Goal: Information Seeking & Learning: Learn about a topic

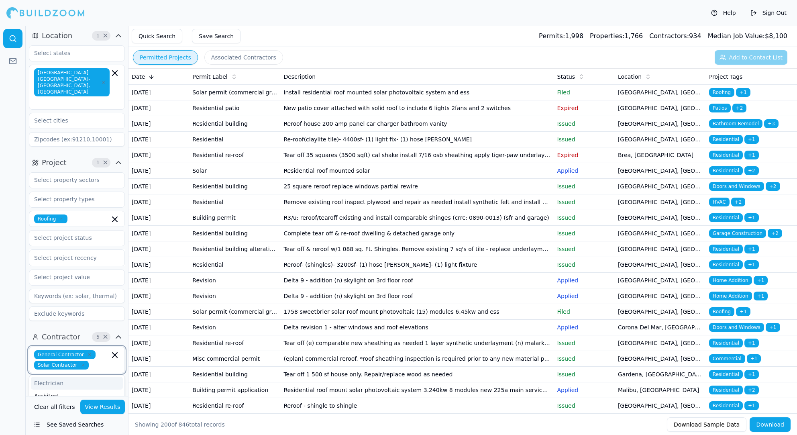
click at [94, 361] on input "text" at bounding box center [101, 365] width 18 height 9
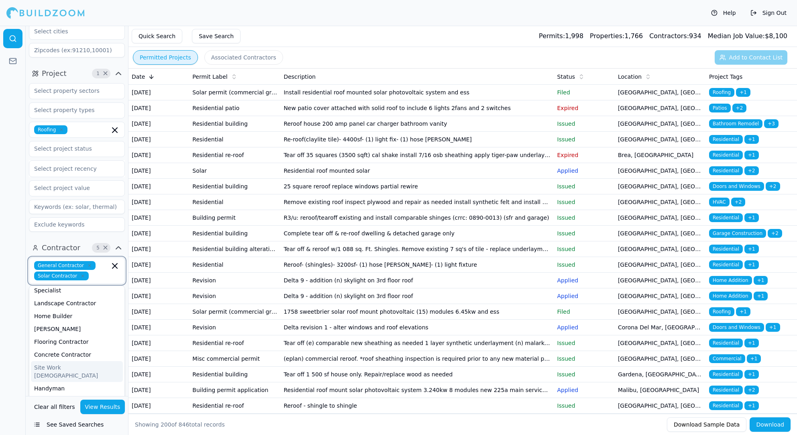
scroll to position [94, 0]
click at [19, 192] on div at bounding box center [13, 230] width 26 height 409
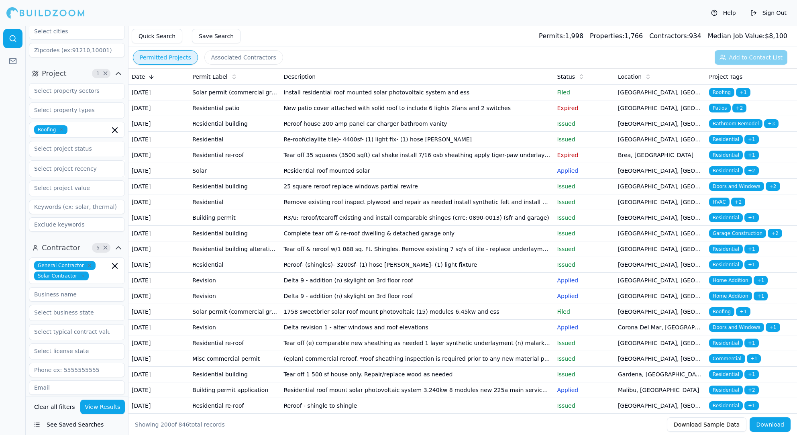
scroll to position [0, 0]
click at [404, 179] on td "Residential roof mounted solar" at bounding box center [416, 171] width 273 height 16
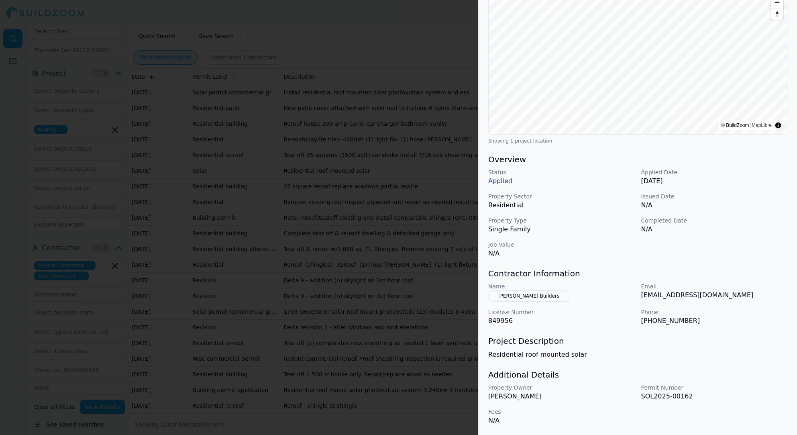
scroll to position [99, 0]
click at [345, 202] on div at bounding box center [398, 217] width 797 height 435
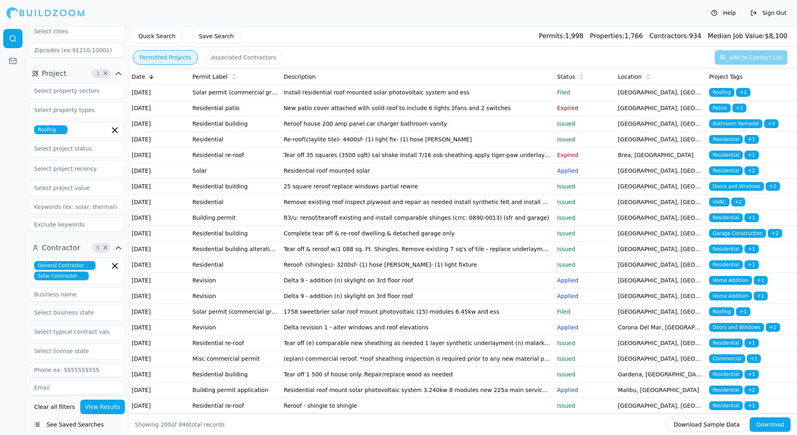
click at [206, 163] on td "Residential re-roof" at bounding box center [234, 155] width 91 height 16
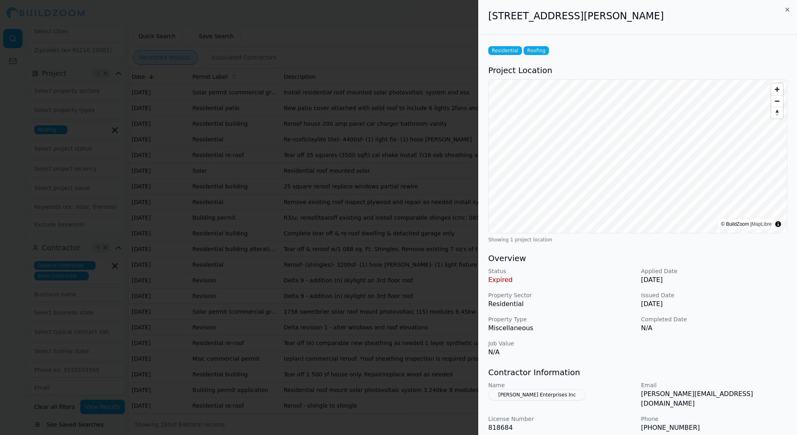
scroll to position [0, 0]
click at [528, 399] on button "[PERSON_NAME] Enterprises Inc" at bounding box center [537, 394] width 98 height 11
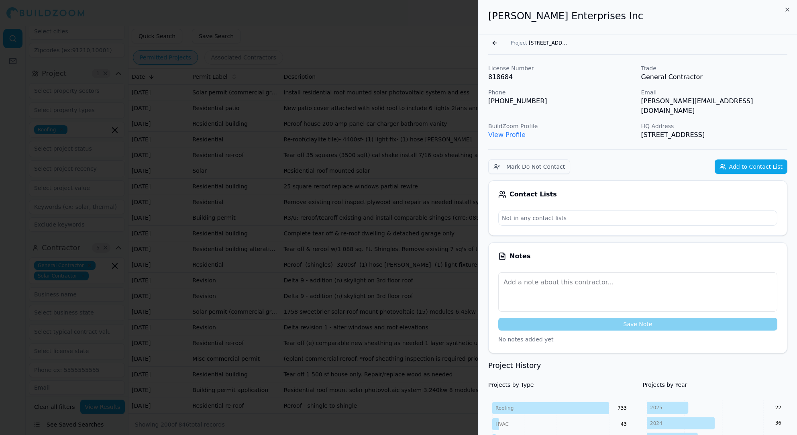
click at [788, 9] on icon "button" at bounding box center [787, 9] width 6 height 6
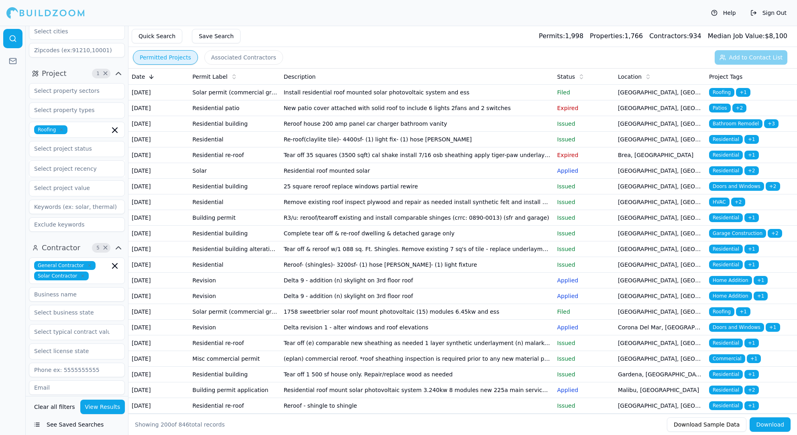
click at [418, 147] on td "Re-roof(claylite tile)- 4400sf- (1) light fix- (1) hose [PERSON_NAME]" at bounding box center [416, 140] width 273 height 16
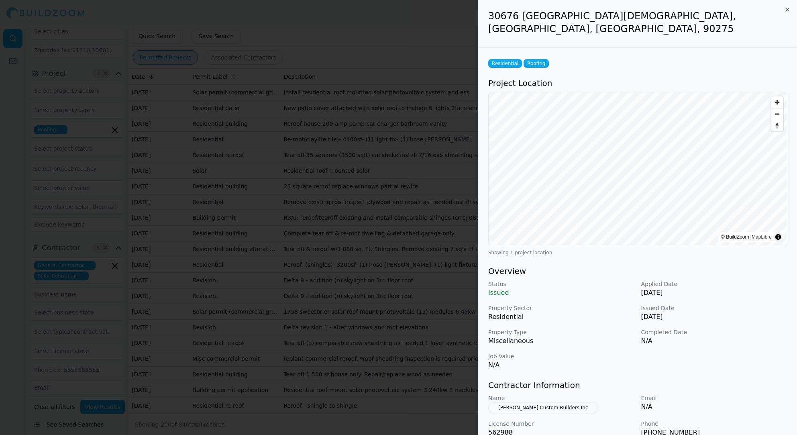
click at [515, 402] on button "[PERSON_NAME] Custom Builders Inc" at bounding box center [543, 407] width 110 height 11
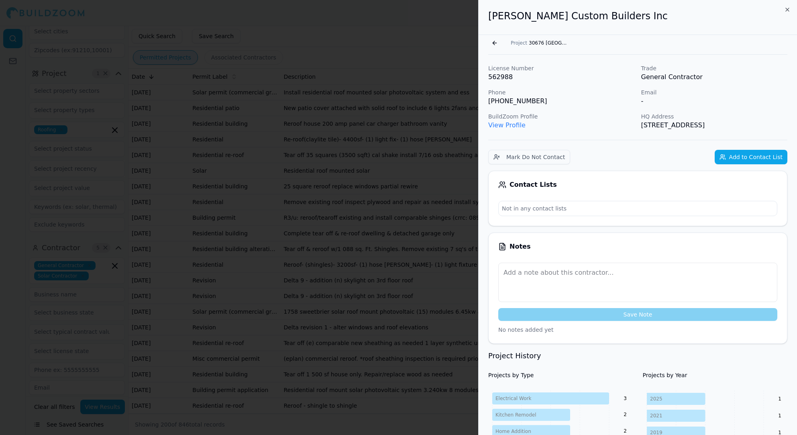
click at [428, 233] on div at bounding box center [398, 217] width 797 height 435
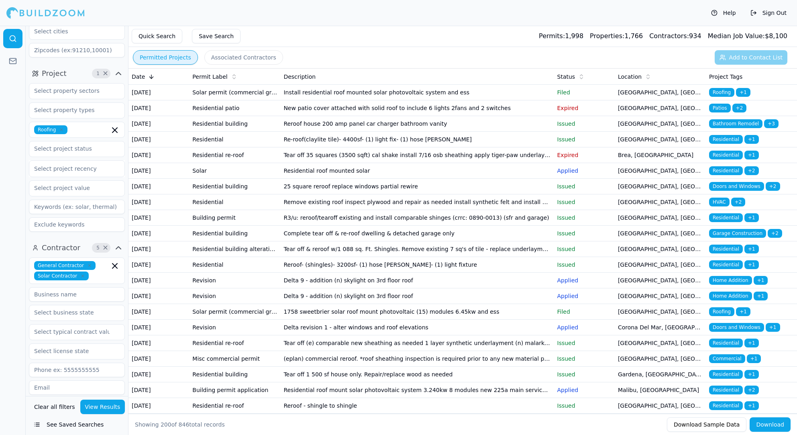
click at [502, 210] on td "Remove existing roof inspect plywood and repair as needed install synthetic fel…" at bounding box center [416, 202] width 273 height 16
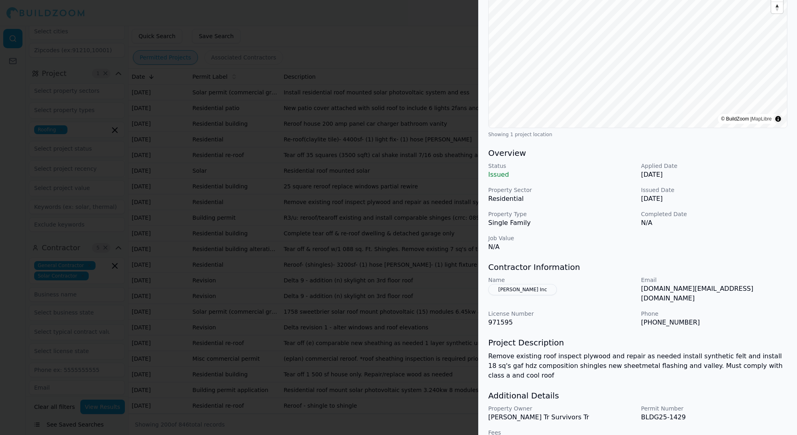
scroll to position [106, 0]
click at [240, 258] on div at bounding box center [398, 217] width 797 height 435
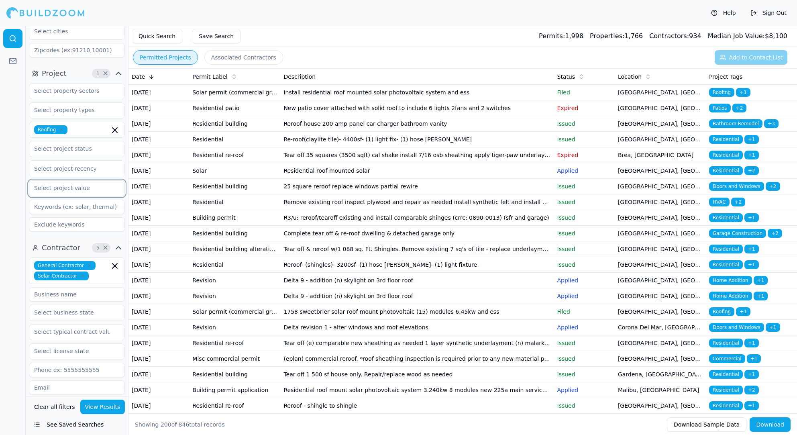
click at [68, 181] on input "text" at bounding box center [71, 188] width 85 height 14
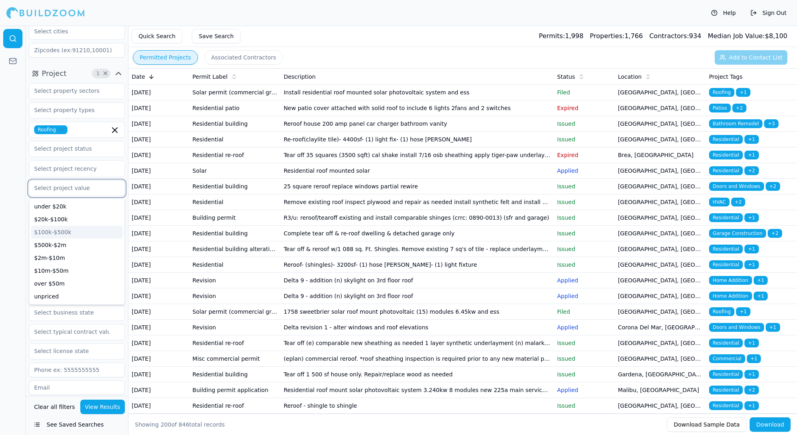
click at [75, 226] on div "$100k-$500k" at bounding box center [77, 232] width 92 height 13
click at [71, 226] on div "$500k-$2m" at bounding box center [77, 232] width 92 height 13
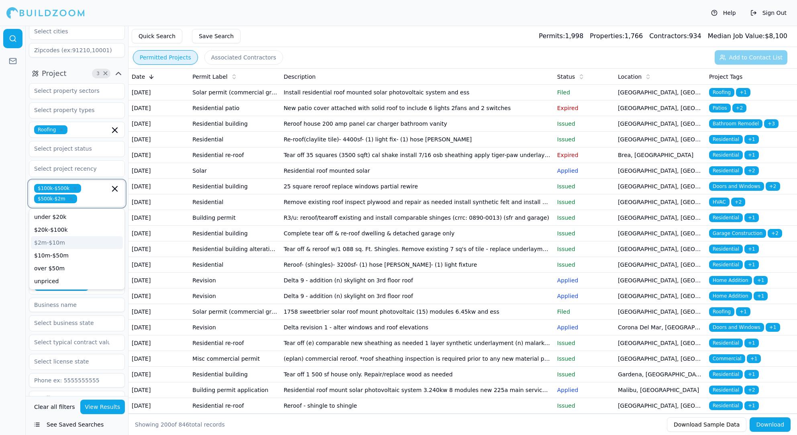
click at [65, 236] on div "$2m-$10m" at bounding box center [77, 242] width 92 height 13
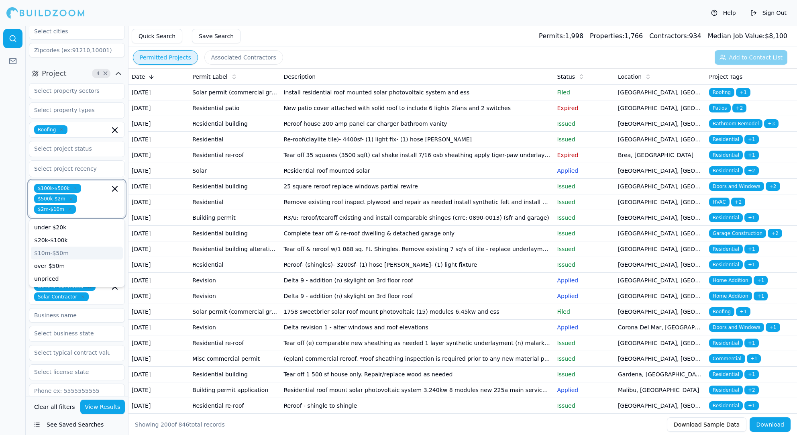
click at [65, 247] on div "$10m-$50m" at bounding box center [77, 253] width 92 height 13
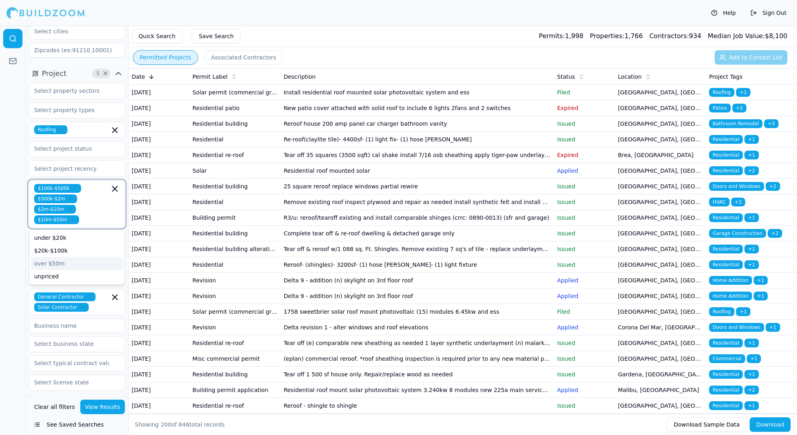
click at [65, 257] on div "over $50m" at bounding box center [77, 263] width 92 height 13
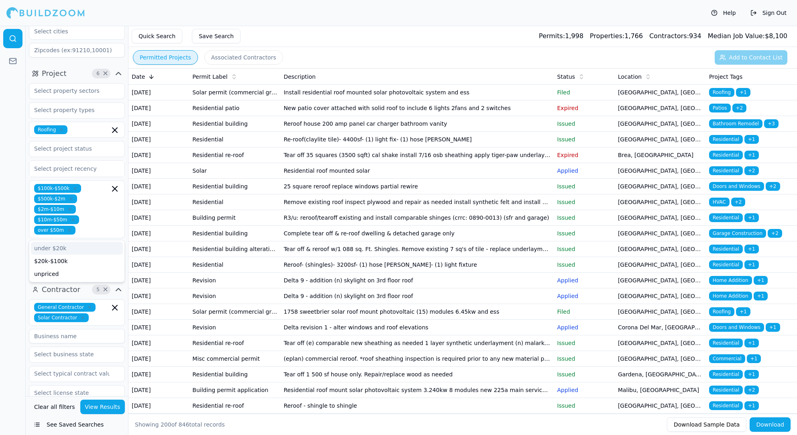
click at [20, 234] on div at bounding box center [13, 230] width 26 height 409
click at [87, 305] on icon "button" at bounding box center [89, 307] width 5 height 5
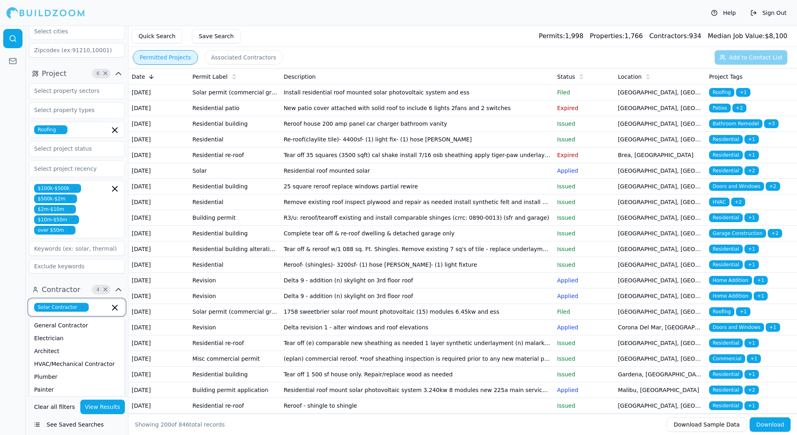
click at [84, 305] on icon "button" at bounding box center [82, 307] width 5 height 5
click at [106, 409] on button "View Results" at bounding box center [102, 407] width 45 height 14
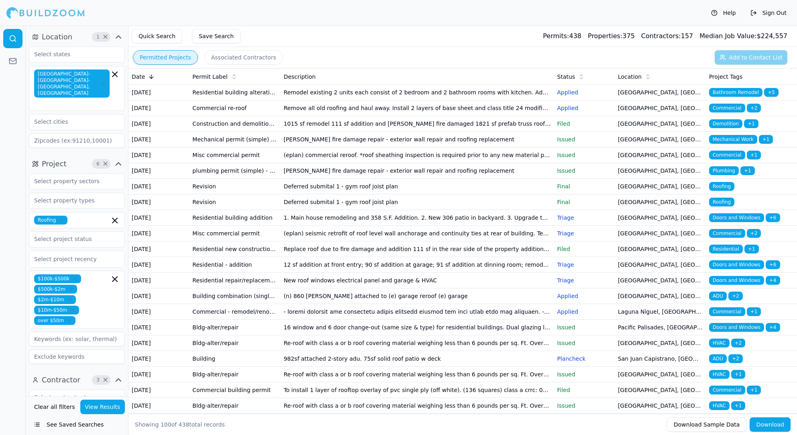
click at [258, 95] on td "Residential building alteration permit" at bounding box center [234, 93] width 91 height 16
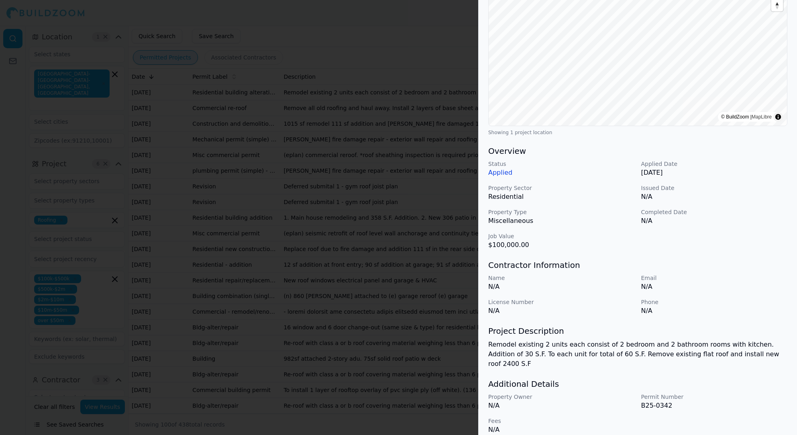
scroll to position [107, 0]
click at [396, 242] on div at bounding box center [398, 217] width 797 height 435
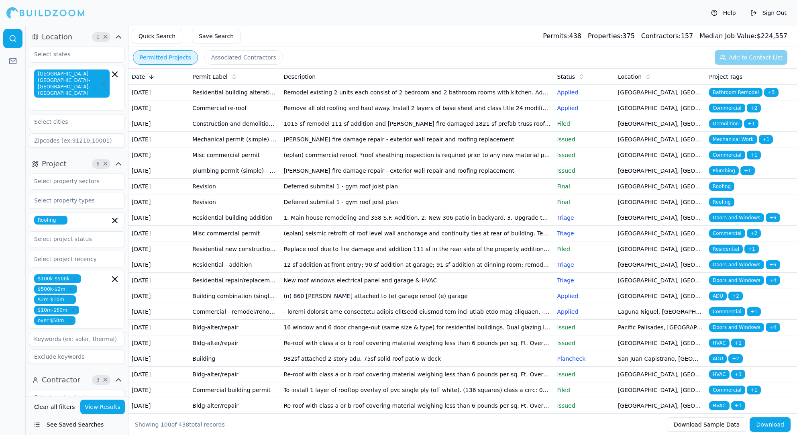
click at [259, 194] on td "Revision" at bounding box center [234, 187] width 91 height 16
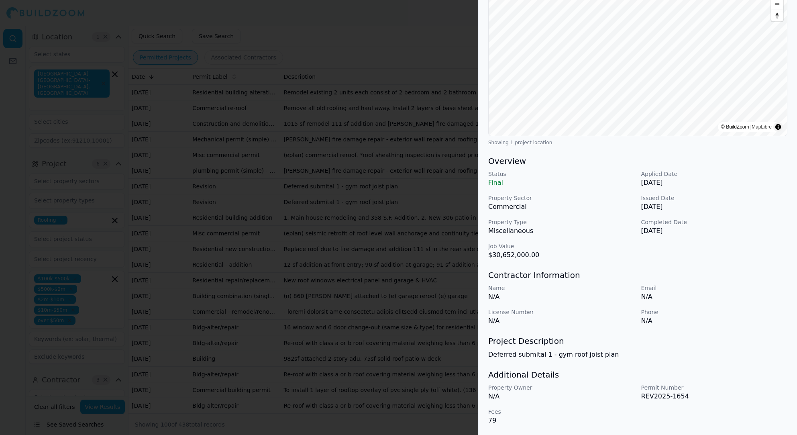
scroll to position [97, 0]
click at [430, 258] on div at bounding box center [398, 217] width 797 height 435
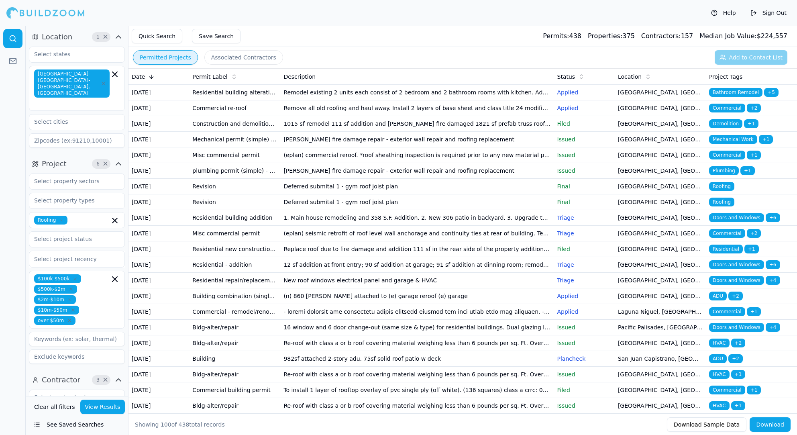
click at [569, 77] on span "Status" at bounding box center [566, 77] width 18 height 8
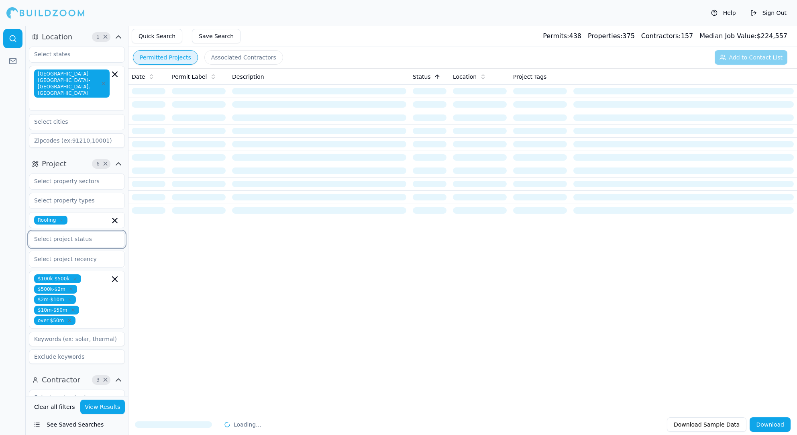
click at [63, 232] on input "text" at bounding box center [71, 239] width 85 height 14
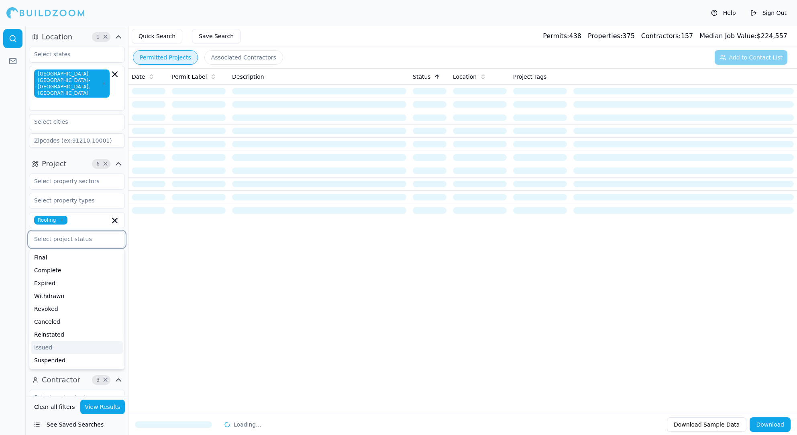
click at [60, 341] on div "Issued" at bounding box center [77, 347] width 92 height 13
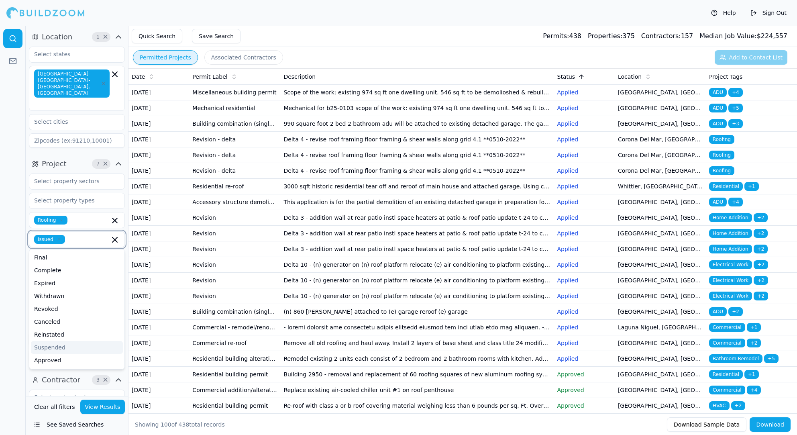
scroll to position [6, 0]
click at [64, 348] on div "Approved" at bounding box center [77, 354] width 92 height 13
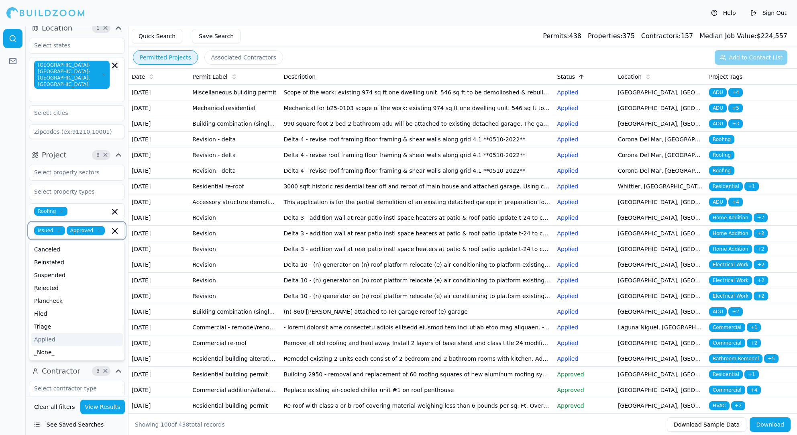
click at [61, 333] on div "Applied" at bounding box center [77, 339] width 92 height 13
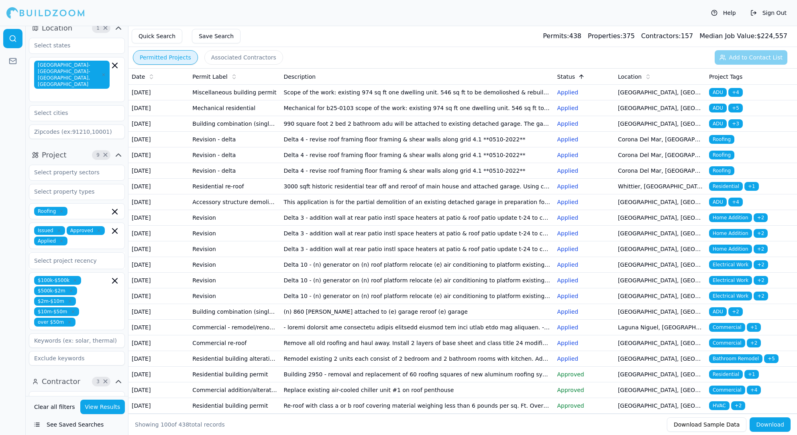
click at [108, 401] on button "View Results" at bounding box center [102, 407] width 45 height 14
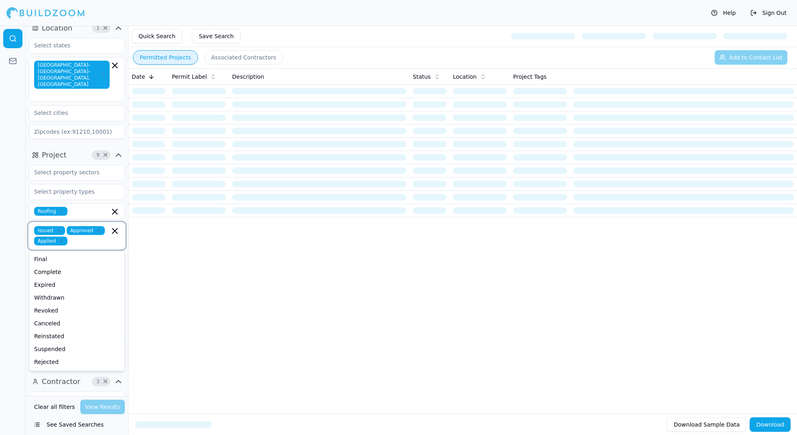
click at [83, 237] on input "text" at bounding box center [90, 241] width 39 height 9
click at [54, 330] on div "Filed" at bounding box center [77, 336] width 92 height 13
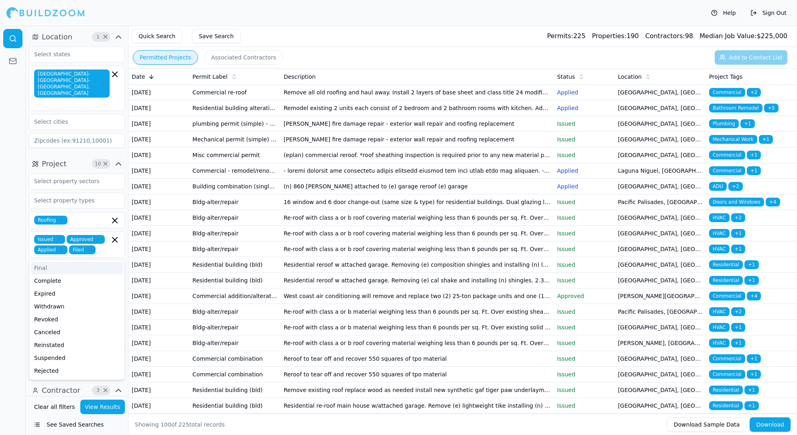
click at [5, 216] on div at bounding box center [13, 230] width 26 height 409
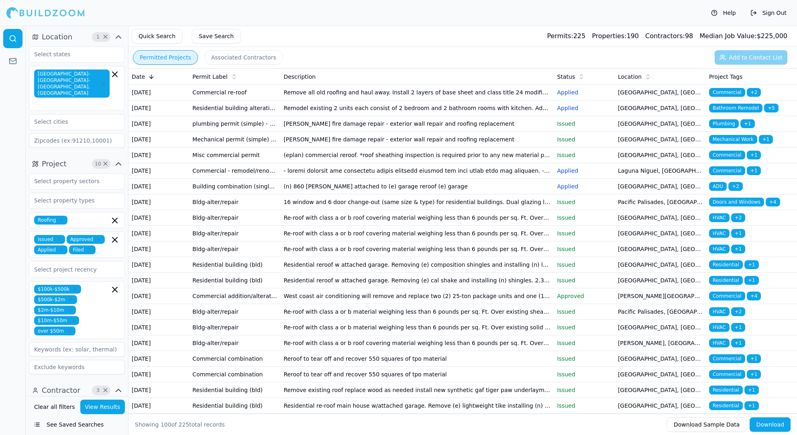
click at [292, 91] on td "Remove all old roofing and haul away. Install 2 layers of base sheet and class …" at bounding box center [416, 93] width 273 height 16
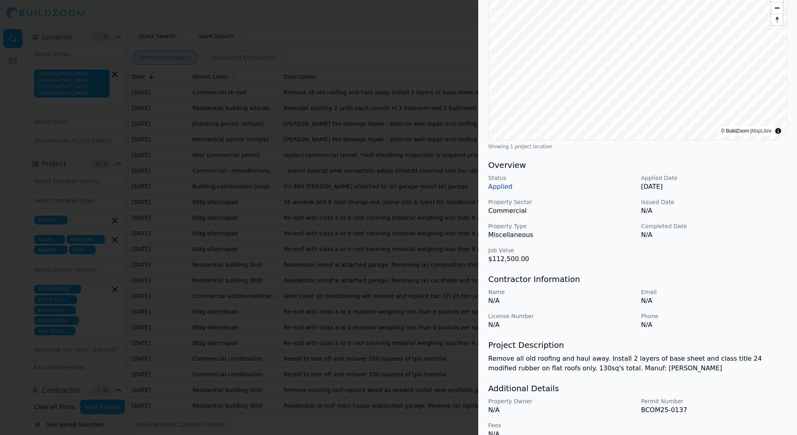
scroll to position [93, 0]
click at [435, 259] on div at bounding box center [398, 217] width 797 height 435
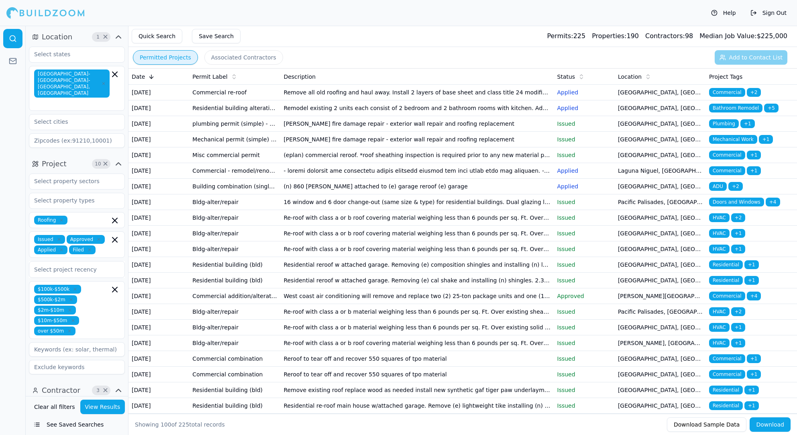
click at [235, 98] on td "Commercial re-roof" at bounding box center [234, 93] width 91 height 16
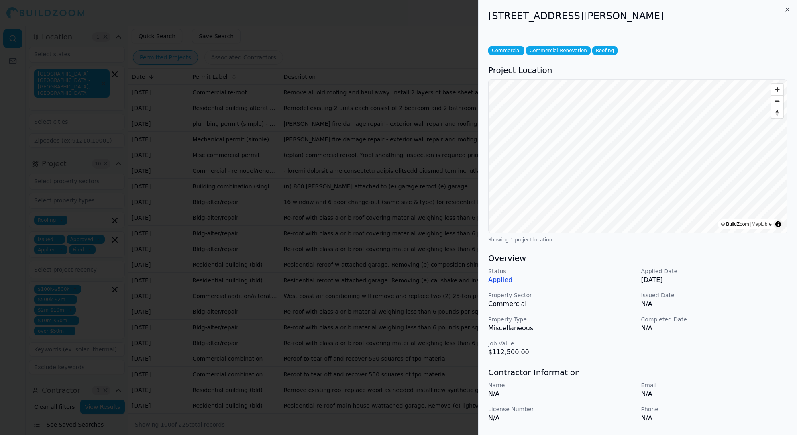
scroll to position [0, 0]
click at [436, 245] on div at bounding box center [398, 217] width 797 height 435
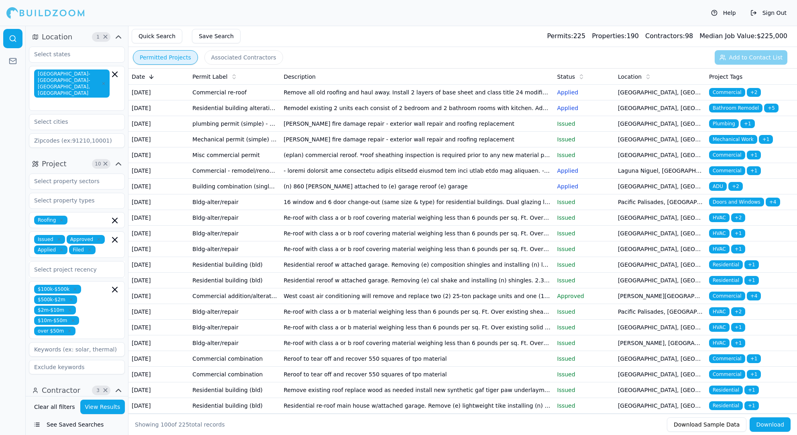
click at [160, 116] on td "[DATE]" at bounding box center [158, 108] width 61 height 16
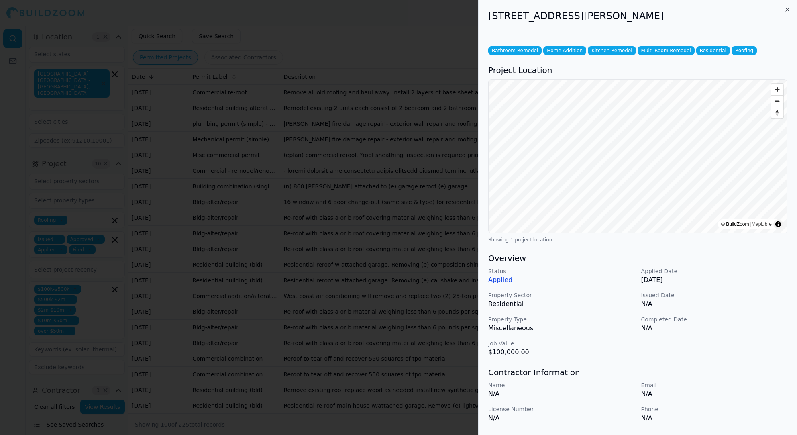
click at [461, 312] on div at bounding box center [398, 217] width 797 height 435
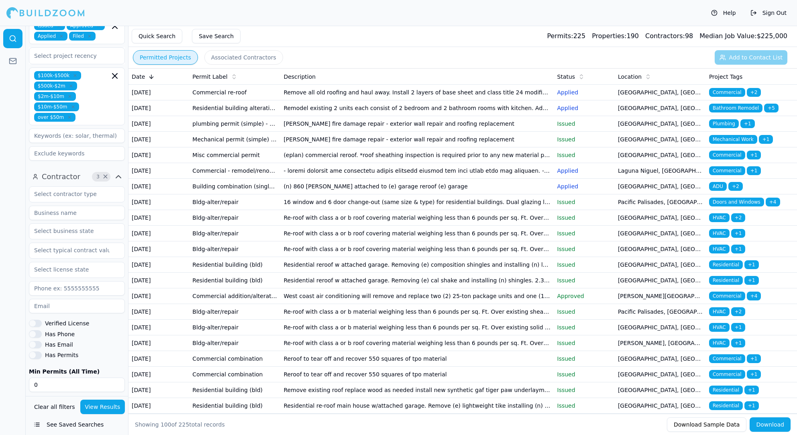
scroll to position [214, 0]
click at [69, 186] on input "text" at bounding box center [71, 193] width 85 height 14
click at [85, 206] on div "General Contractor" at bounding box center [77, 212] width 92 height 13
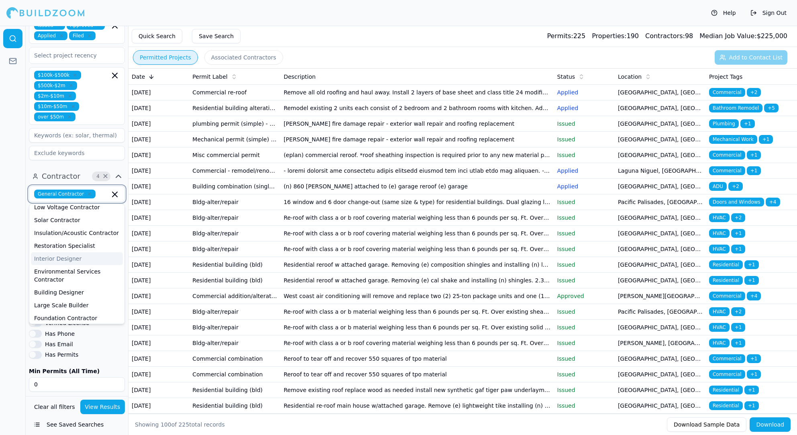
scroll to position [328, 0]
click at [77, 287] on div "Building Designer" at bounding box center [77, 293] width 92 height 13
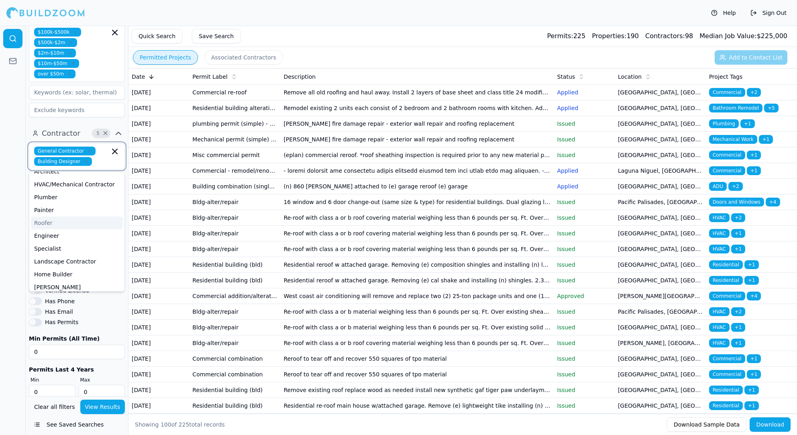
scroll to position [19, 0]
click at [57, 231] on div "Engineer" at bounding box center [77, 237] width 92 height 13
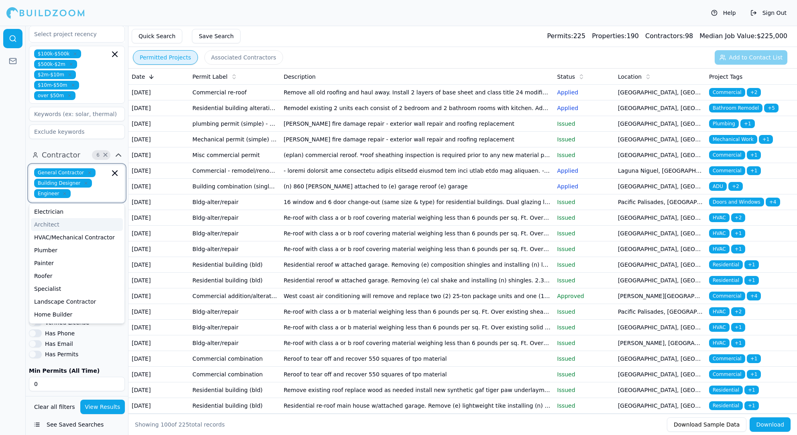
scroll to position [222, 0]
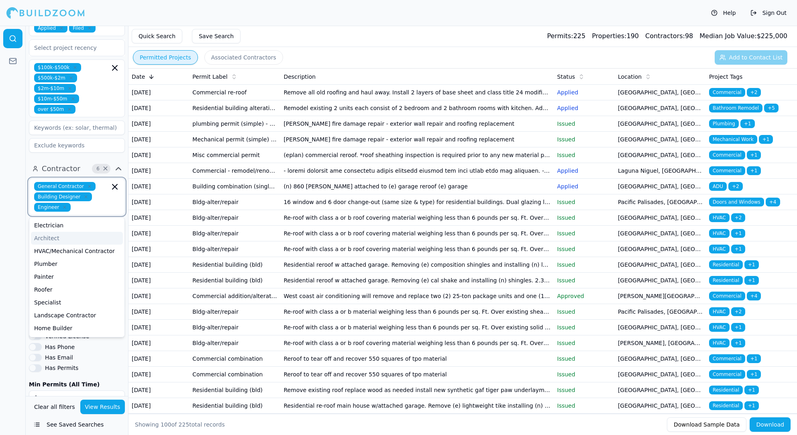
click at [68, 232] on div "Architect" at bounding box center [77, 238] width 92 height 13
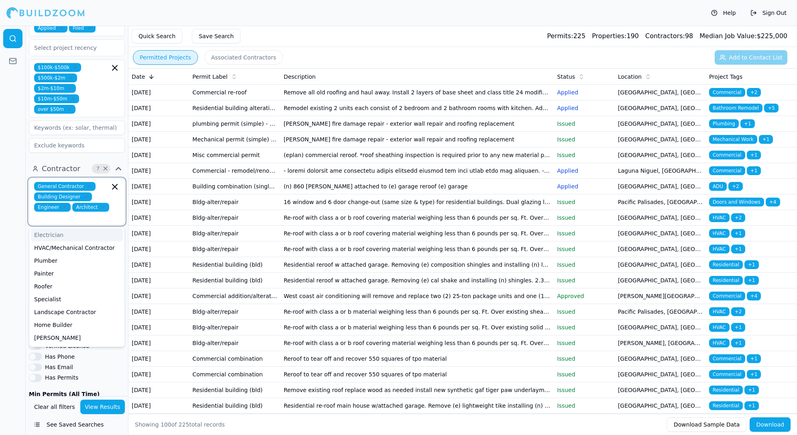
click at [76, 213] on input "text" at bounding box center [73, 217] width 74 height 8
type input "sol"
click at [73, 228] on div "Solar Contractor" at bounding box center [77, 234] width 92 height 13
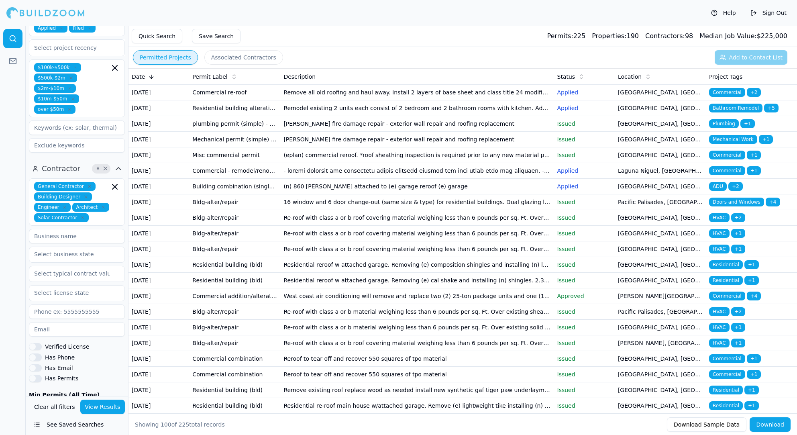
click at [106, 405] on button "View Results" at bounding box center [102, 407] width 45 height 14
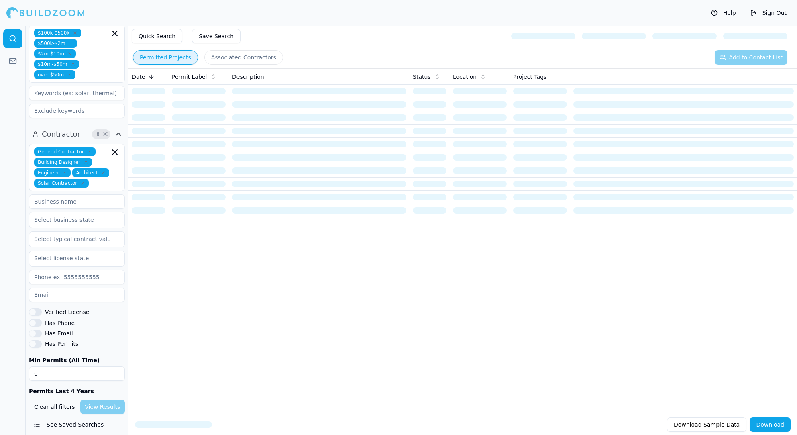
scroll to position [257, 0]
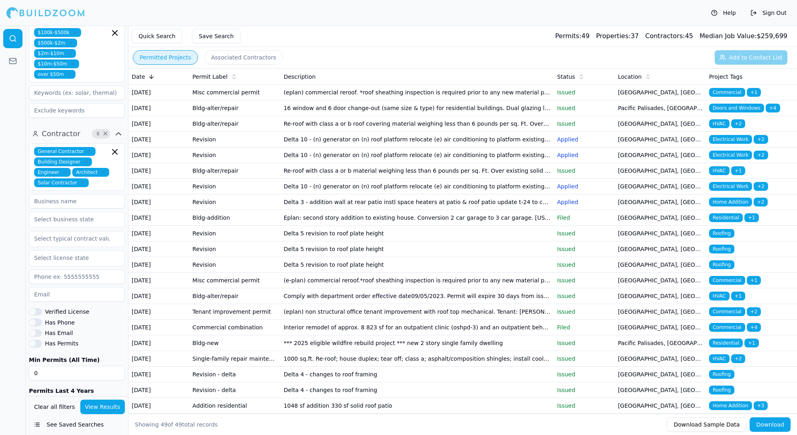
click at [436, 96] on td "(eplan) commercial reroof. *roof sheathing inspection is required prior to any …" at bounding box center [416, 93] width 273 height 16
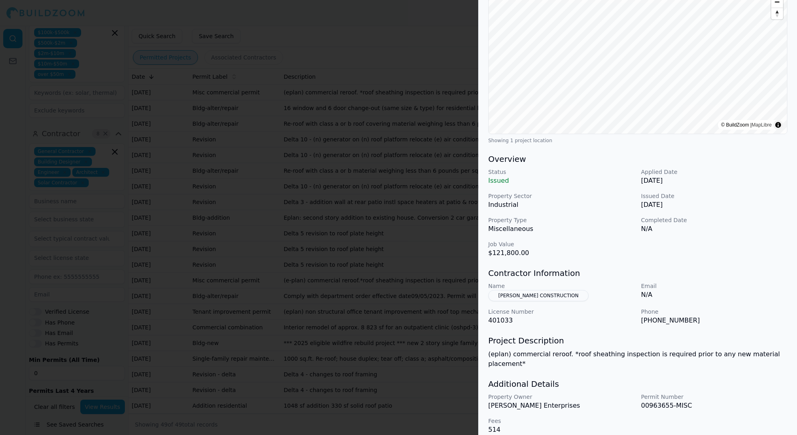
scroll to position [99, 0]
click at [535, 300] on button "[PERSON_NAME] CONSTRUCTION" at bounding box center [538, 295] width 100 height 11
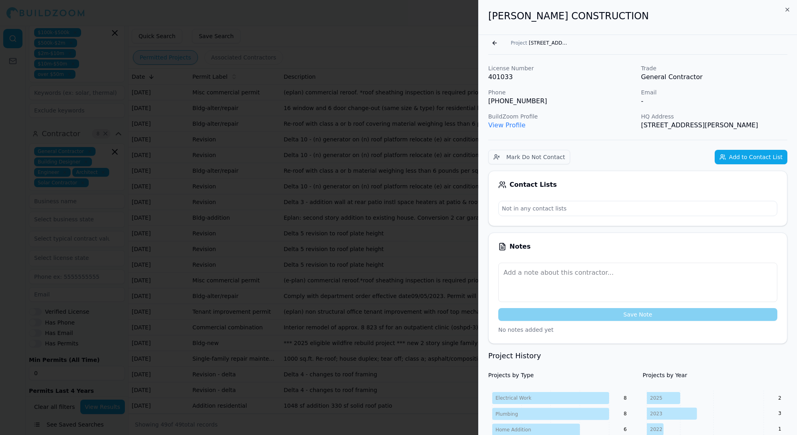
scroll to position [0, 0]
click at [786, 8] on icon "button" at bounding box center [787, 9] width 6 height 6
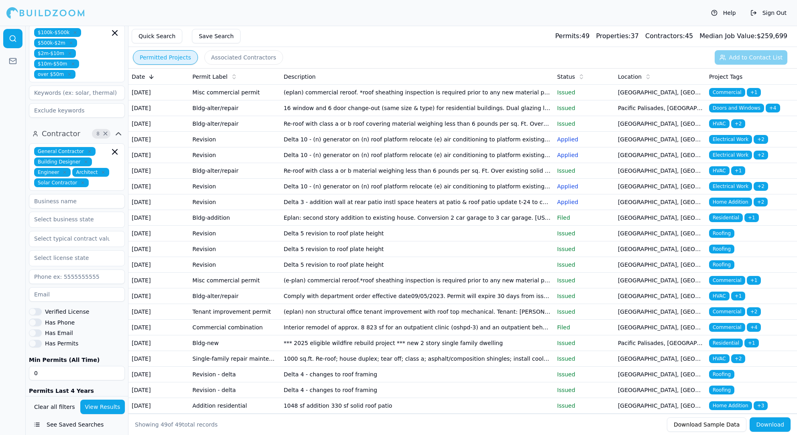
click at [585, 273] on td "Issued" at bounding box center [584, 265] width 61 height 16
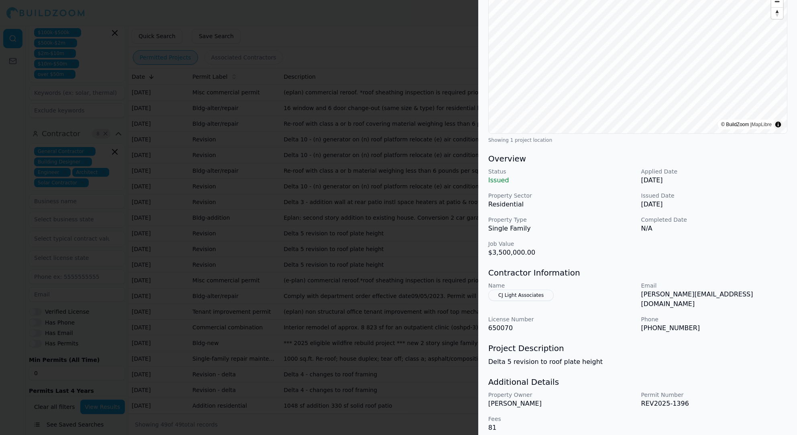
scroll to position [99, 0]
click at [522, 286] on p "Name" at bounding box center [561, 286] width 147 height 8
click at [522, 293] on button "CJ Light Associates" at bounding box center [520, 295] width 65 height 11
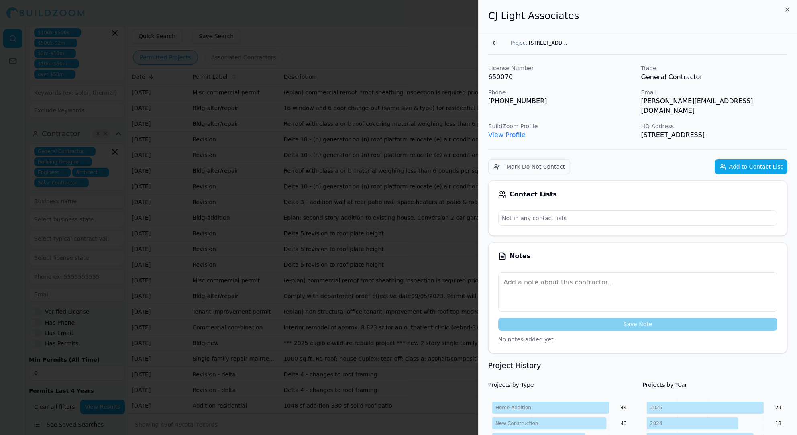
scroll to position [0, 0]
click at [75, 218] on div at bounding box center [398, 217] width 797 height 435
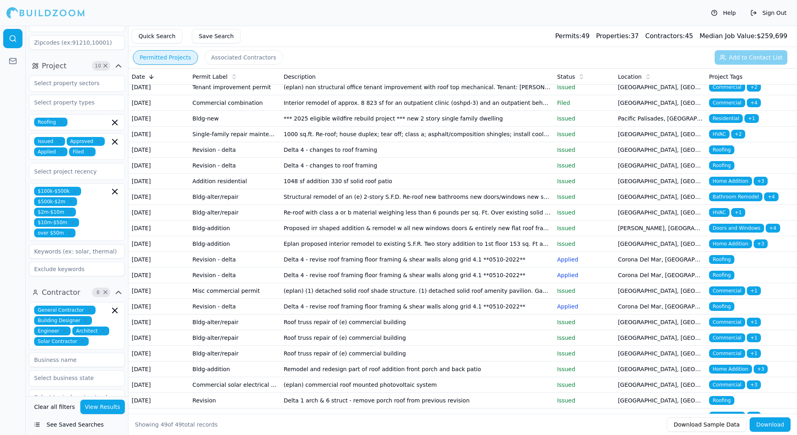
scroll to position [225, 0]
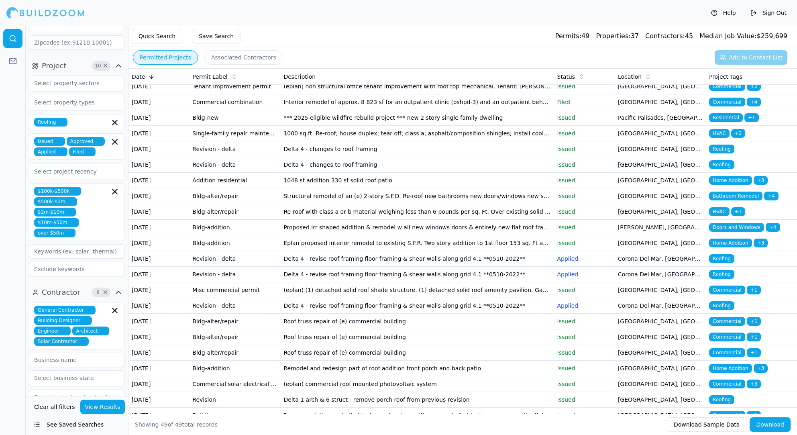
click at [403, 173] on td "Delta 4 - changes to roof framing" at bounding box center [416, 165] width 273 height 16
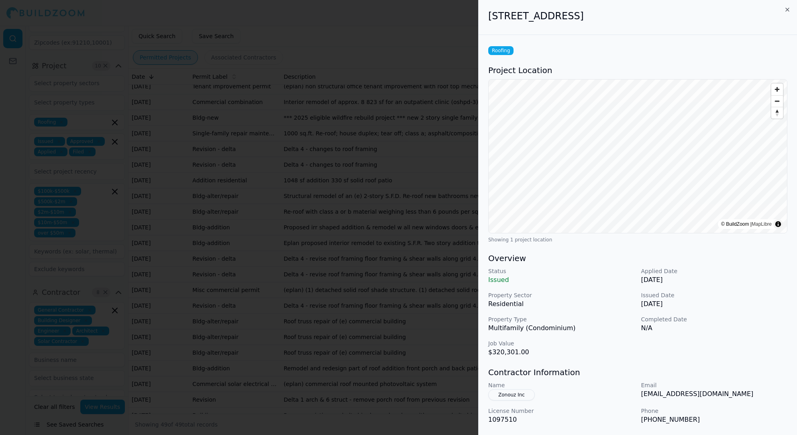
click at [404, 247] on div at bounding box center [398, 217] width 797 height 435
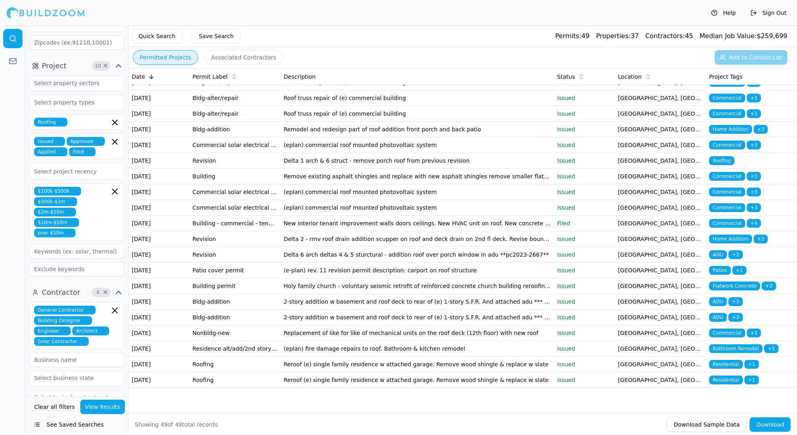
scroll to position [0, 0]
click at [389, 358] on td "Reroof (e) single family residence w attached garage. Remove wood shingle & rep…" at bounding box center [416, 365] width 273 height 16
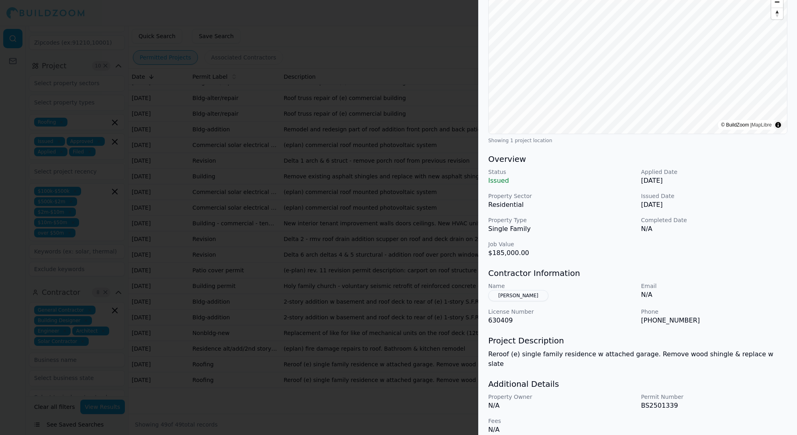
scroll to position [99, 0]
click at [15, 225] on div at bounding box center [398, 217] width 797 height 435
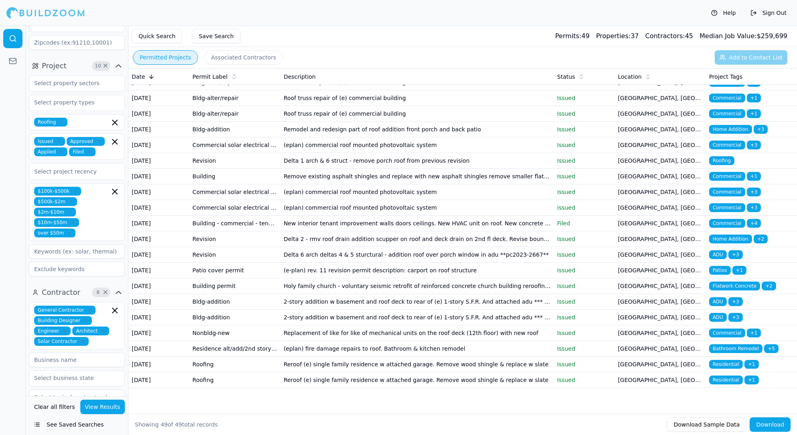
click at [98, 139] on icon "button" at bounding box center [98, 141] width 5 height 5
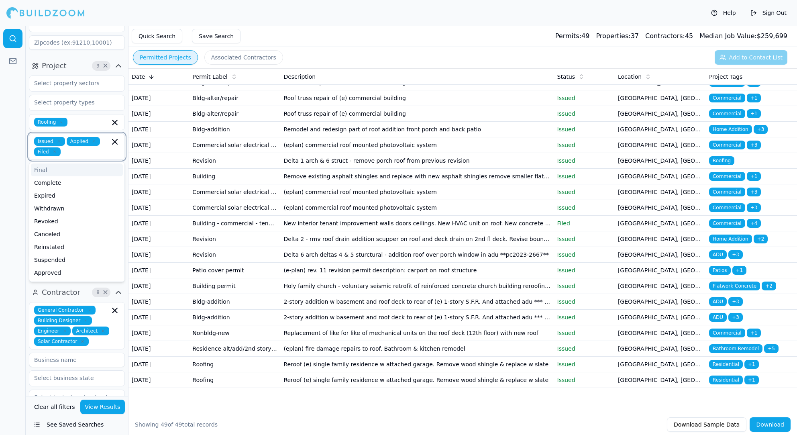
click at [82, 147] on input "text" at bounding box center [87, 151] width 46 height 9
type input "app"
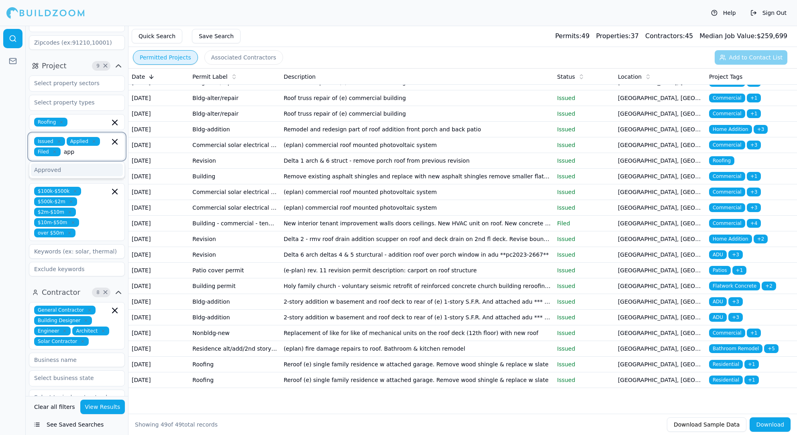
click at [69, 163] on div "Approved" at bounding box center [77, 169] width 92 height 13
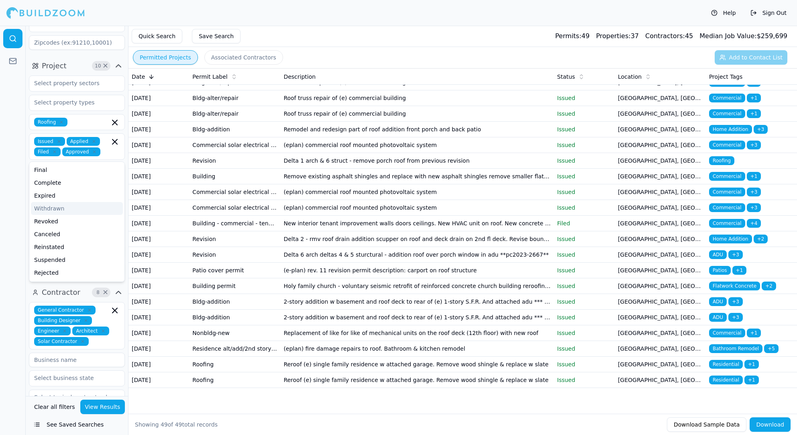
click at [91, 406] on button "View Results" at bounding box center [102, 407] width 45 height 14
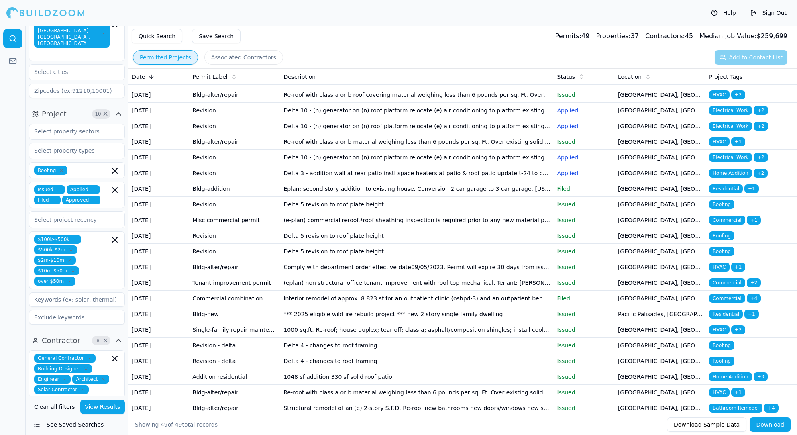
scroll to position [30, 0]
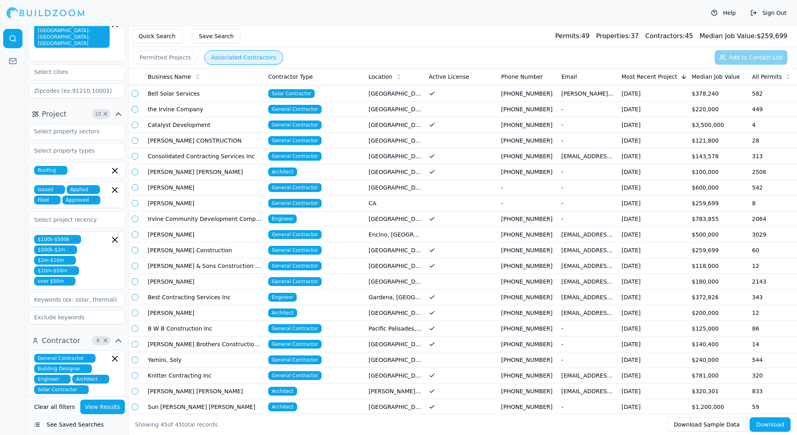
click at [255, 55] on button "Associated Contractors" at bounding box center [243, 57] width 79 height 14
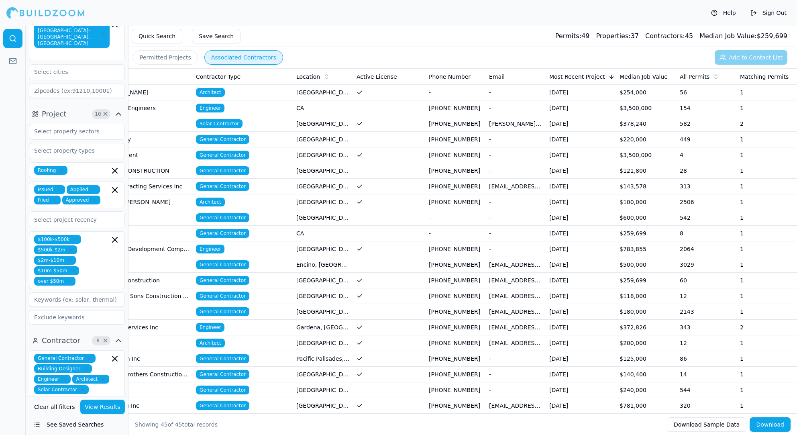
scroll to position [0, 72]
click at [445, 111] on td "[PHONE_NUMBER]" at bounding box center [456, 108] width 60 height 16
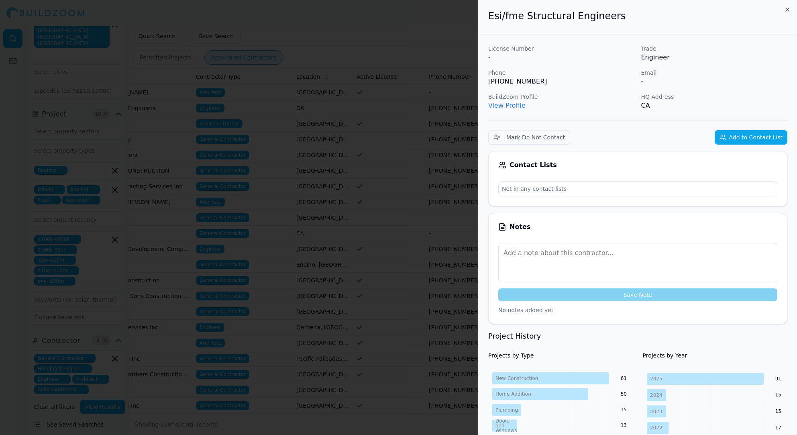
click at [401, 111] on div at bounding box center [398, 217] width 797 height 435
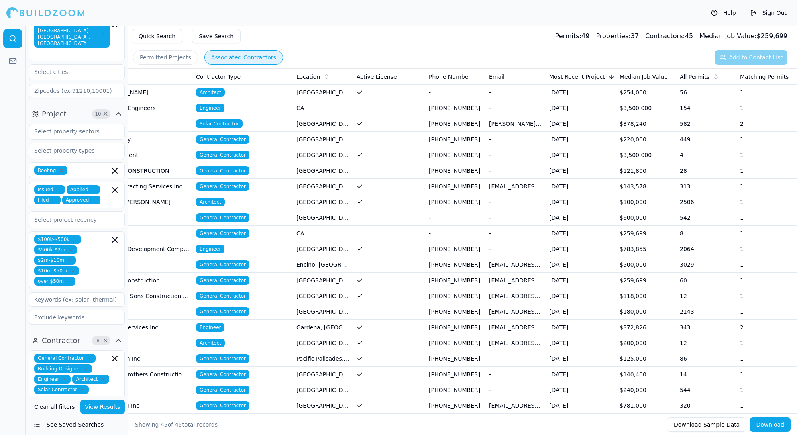
click at [488, 157] on td "-" at bounding box center [516, 155] width 60 height 16
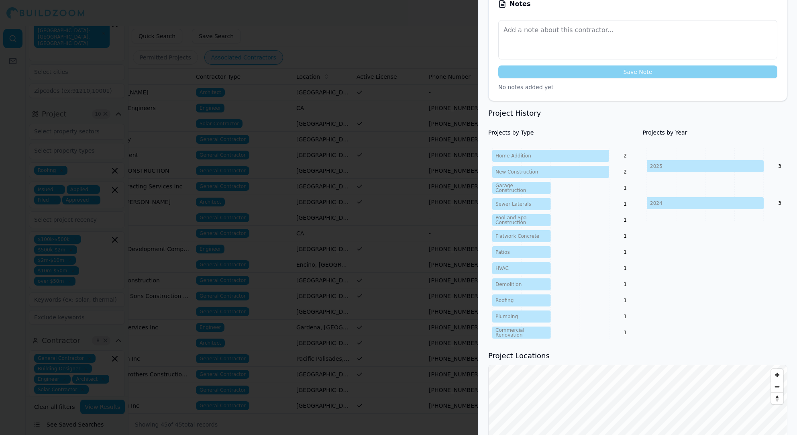
scroll to position [230, 0]
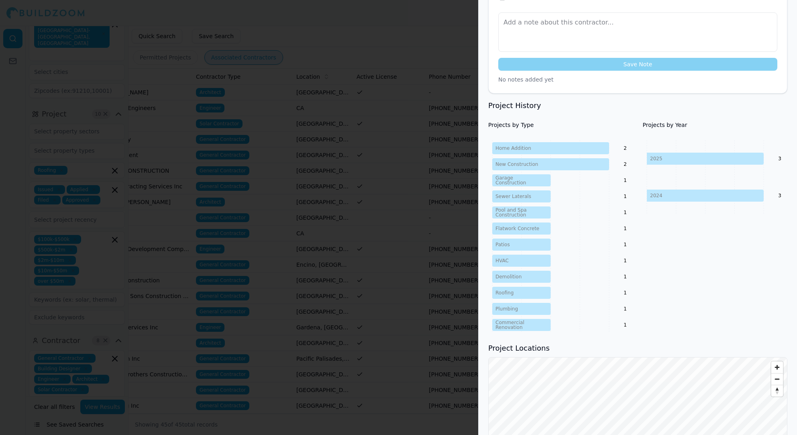
click at [398, 131] on div at bounding box center [398, 217] width 797 height 435
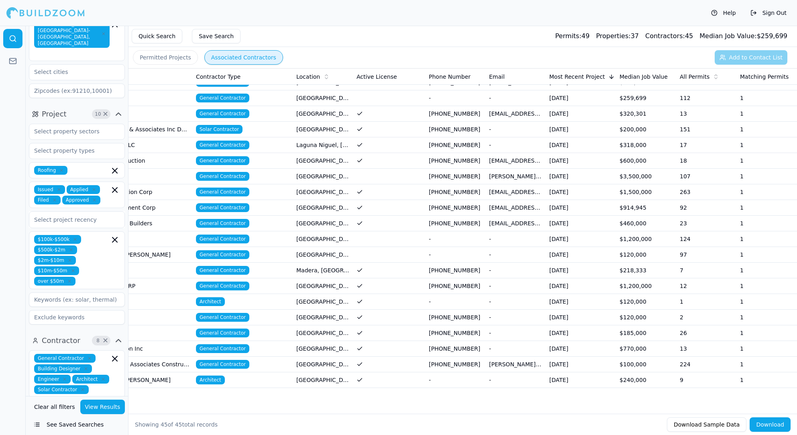
scroll to position [408, 0]
